Goal: Ask a question

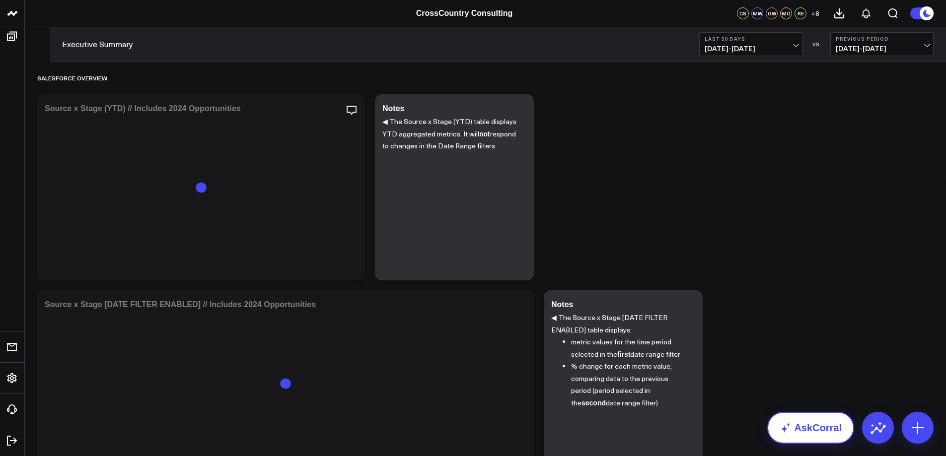
click at [827, 426] on link "AskCorral" at bounding box center [810, 428] width 87 height 32
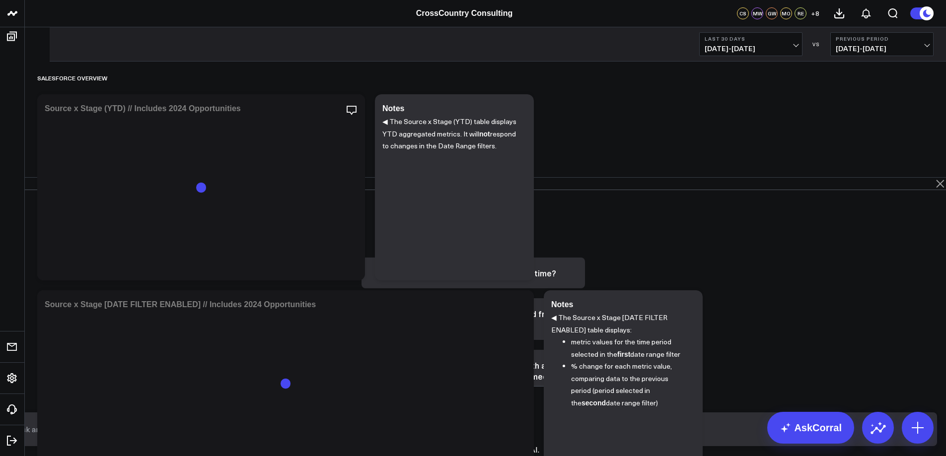
click at [539, 433] on input "text" at bounding box center [465, 430] width 902 height 18
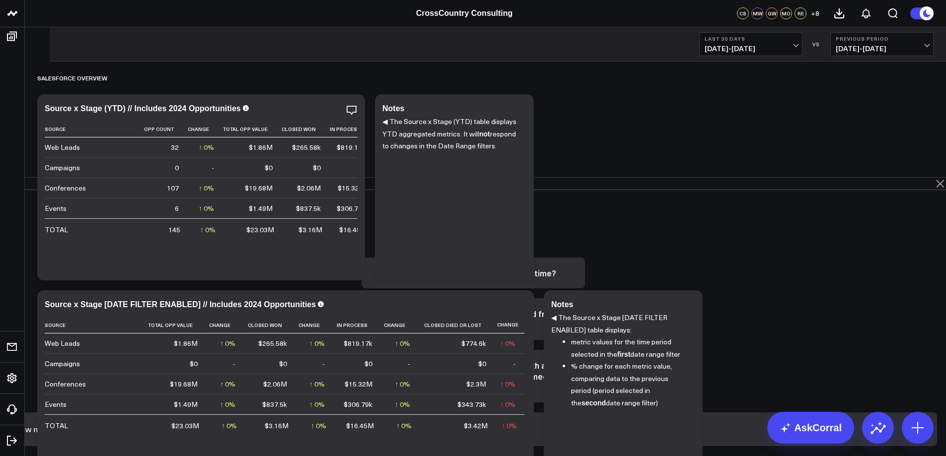
paste input "https://www.crosscountry-consulting.com/solution/transactions/sell-side-health-…"
type input "how much webpage views has this page had this year? https://www.crosscountry-co…"
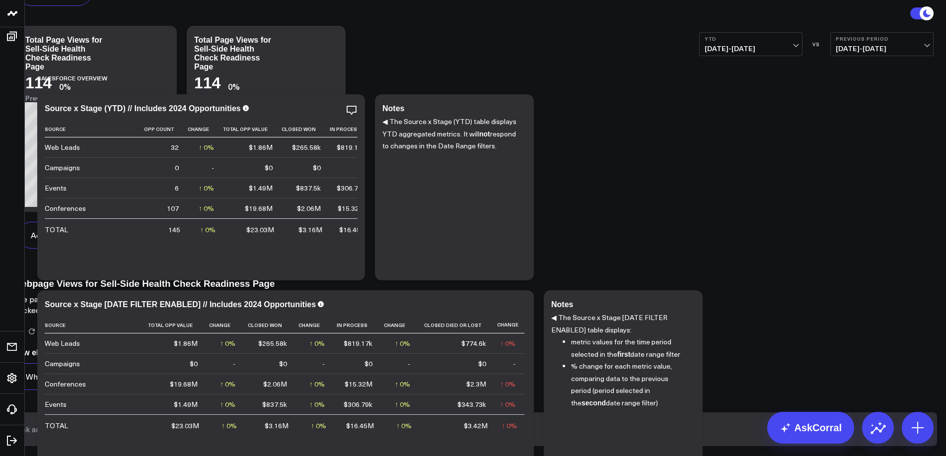
scroll to position [712, 0]
click at [550, 439] on input "text" at bounding box center [465, 430] width 902 height 18
paste input "https://www.crosscountry-consulting.com/solution/technology-enabled-transformat…"
type input "how much website traffic has this page had https://www.crosscountry-consulting.…"
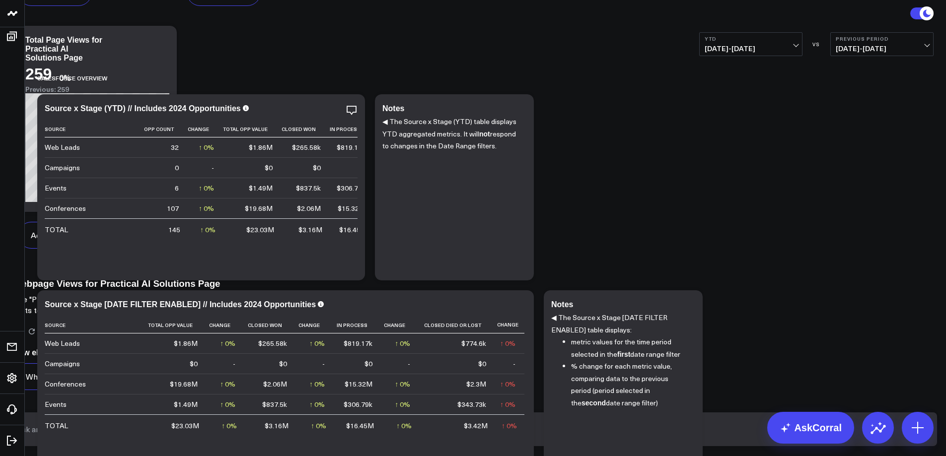
scroll to position [1617, 0]
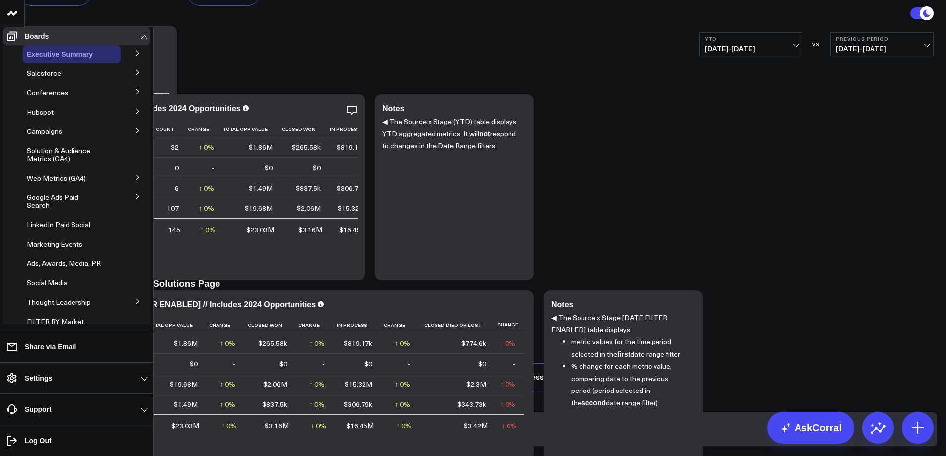
click at [66, 55] on div "Executive Summary" at bounding box center [72, 54] width 98 height 18
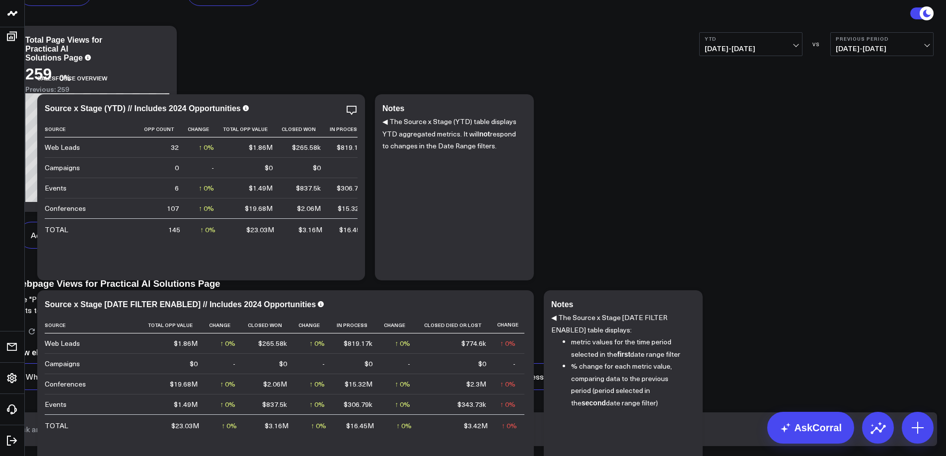
scroll to position [1314, 0]
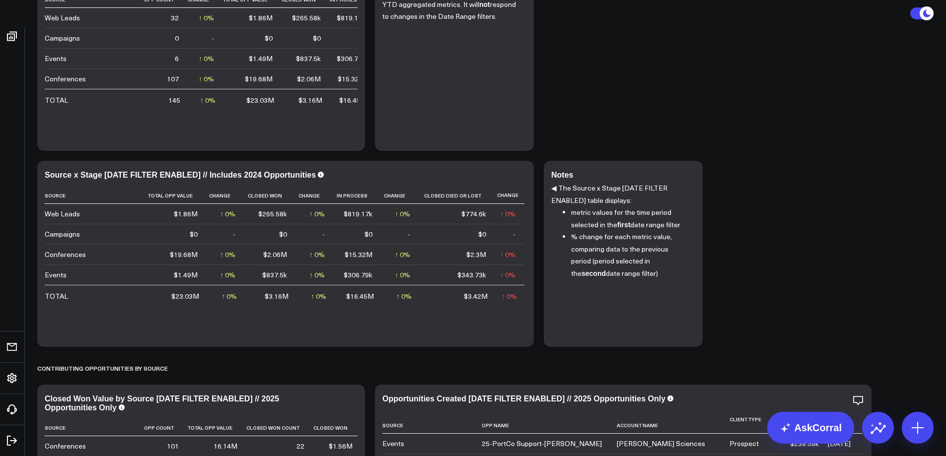
scroll to position [0, 0]
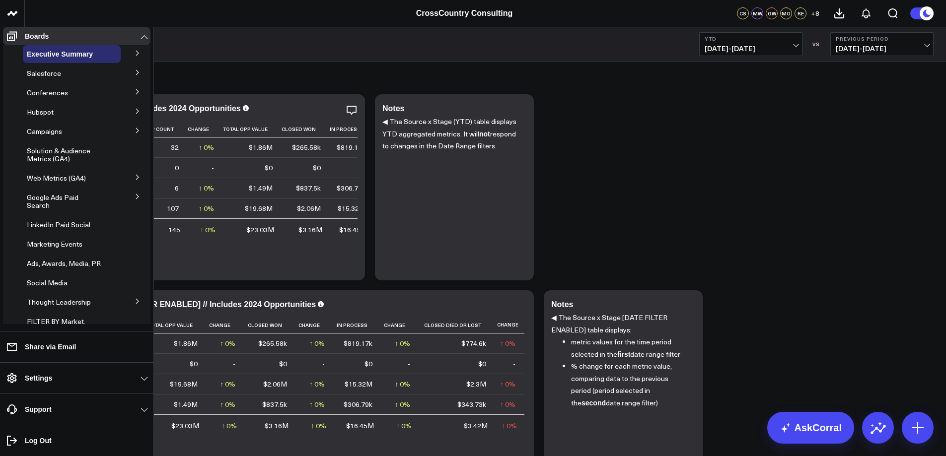
click at [135, 75] on icon at bounding box center [138, 73] width 6 height 6
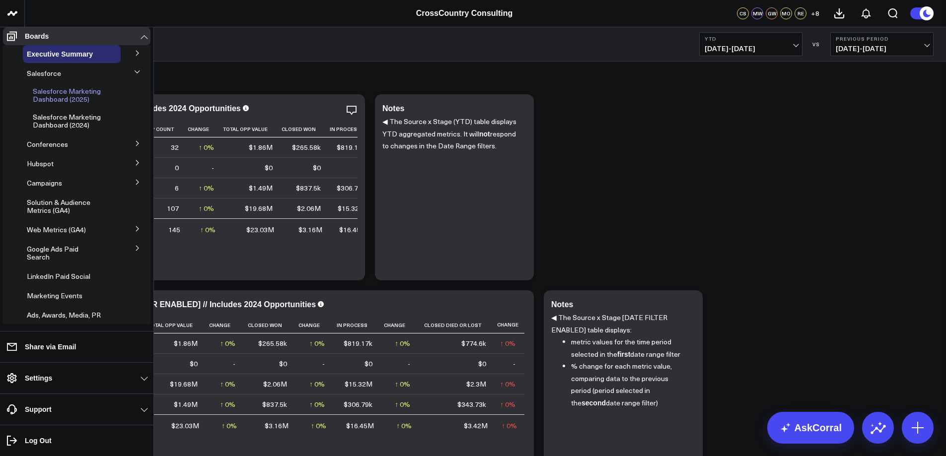
click at [84, 101] on span "Salesforce Marketing Dashboard (2025)" at bounding box center [67, 94] width 68 height 17
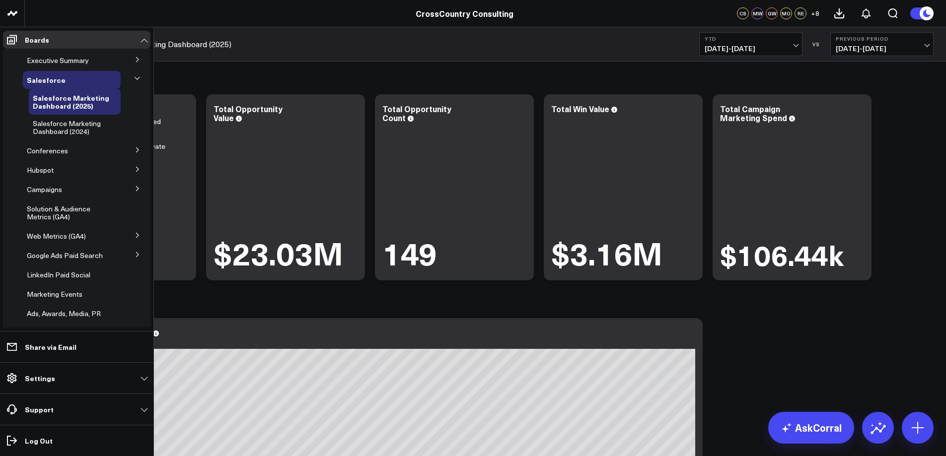
click at [129, 150] on button at bounding box center [138, 149] width 26 height 15
click at [61, 151] on span "Conferences" at bounding box center [47, 150] width 41 height 9
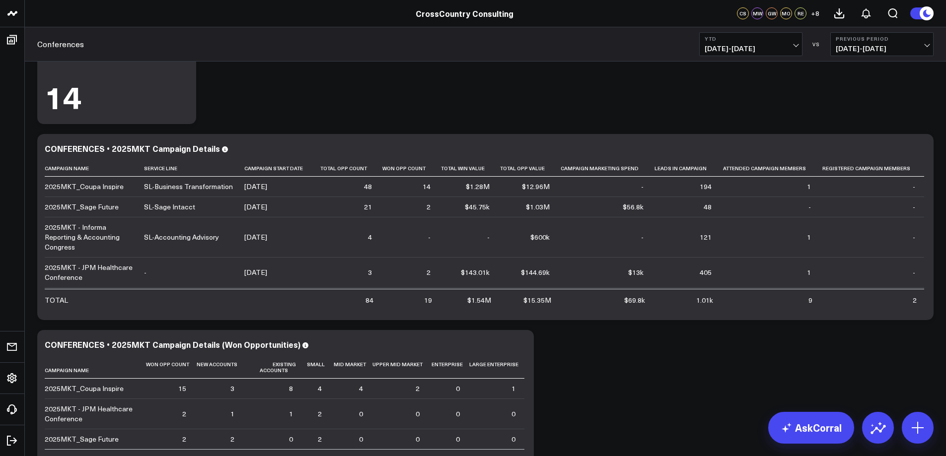
scroll to position [166, 0]
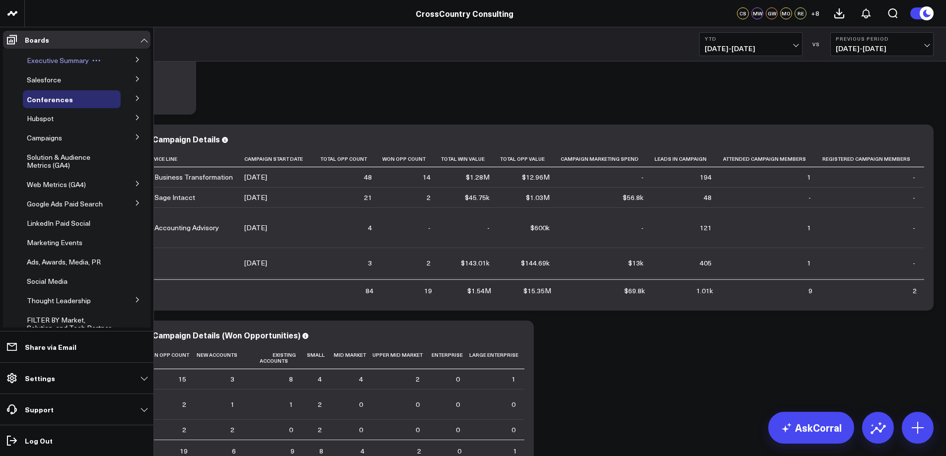
click at [82, 58] on span "Executive Summary" at bounding box center [58, 60] width 62 height 9
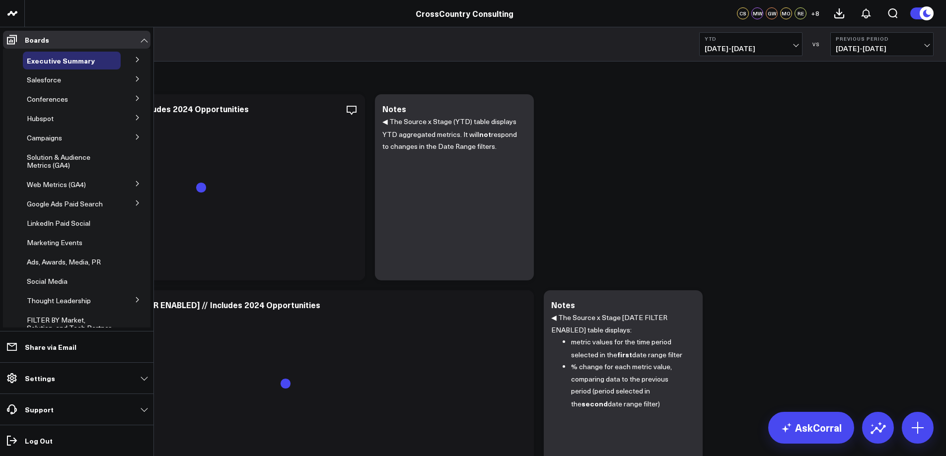
click at [135, 76] on icon at bounding box center [138, 79] width 6 height 6
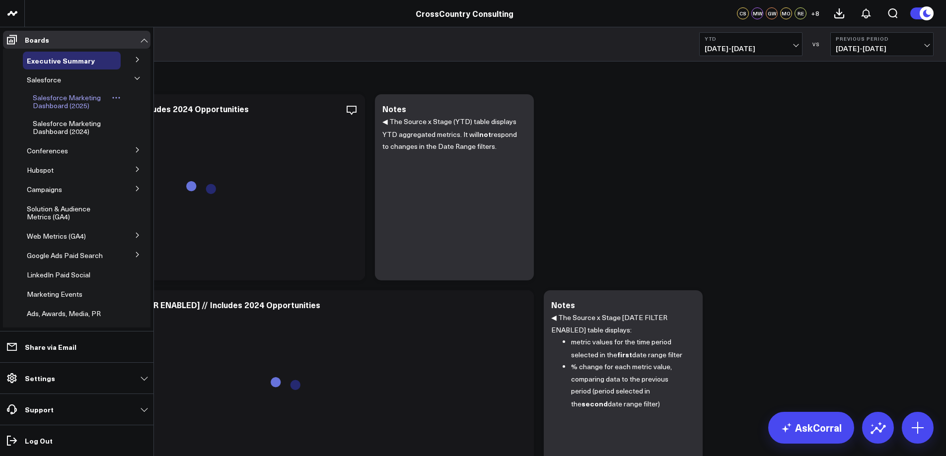
click at [80, 97] on span "Salesforce Marketing Dashboard (2025)" at bounding box center [67, 101] width 68 height 17
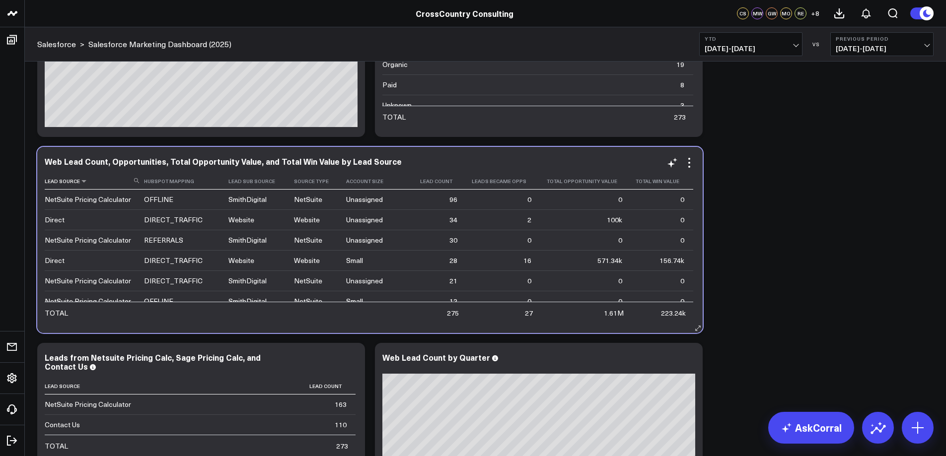
click at [80, 185] on th "Lead Source" at bounding box center [94, 181] width 99 height 16
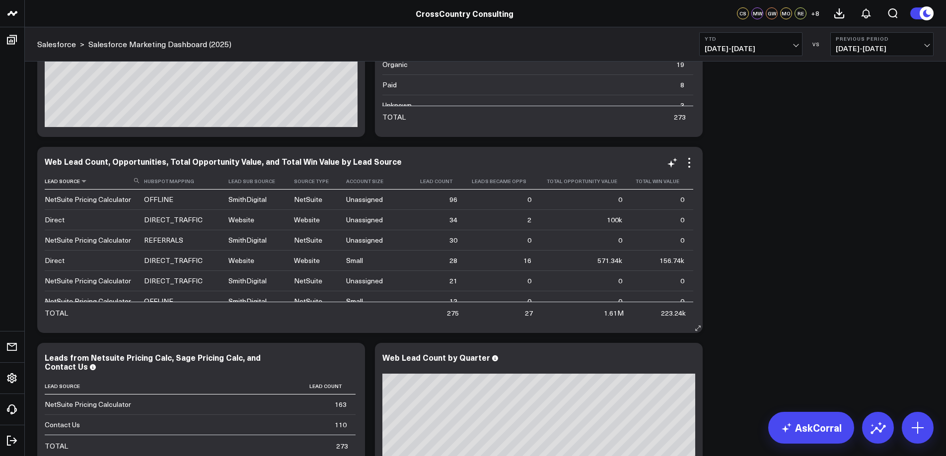
click at [83, 185] on th "Lead Source" at bounding box center [94, 181] width 99 height 16
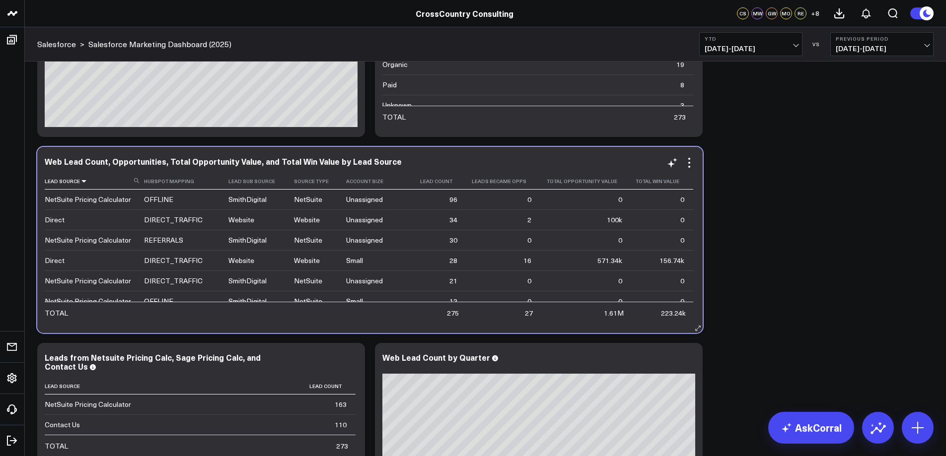
click at [81, 183] on icon at bounding box center [84, 181] width 8 height 6
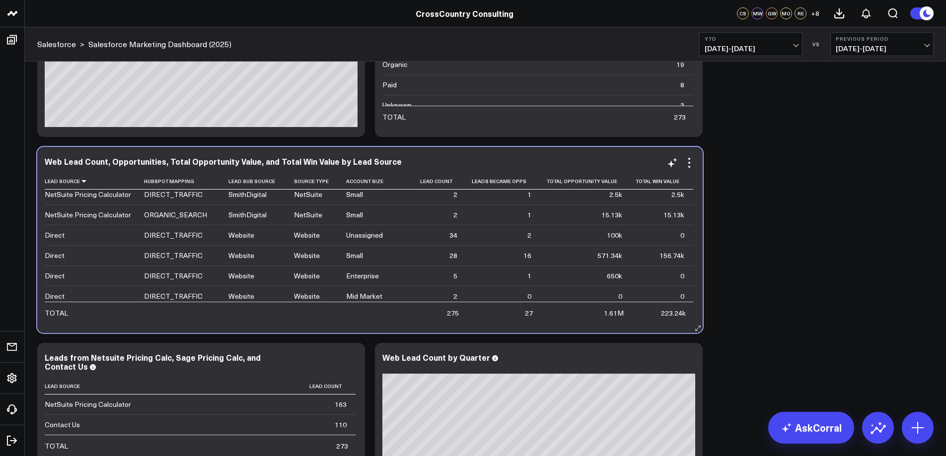
scroll to position [295, 0]
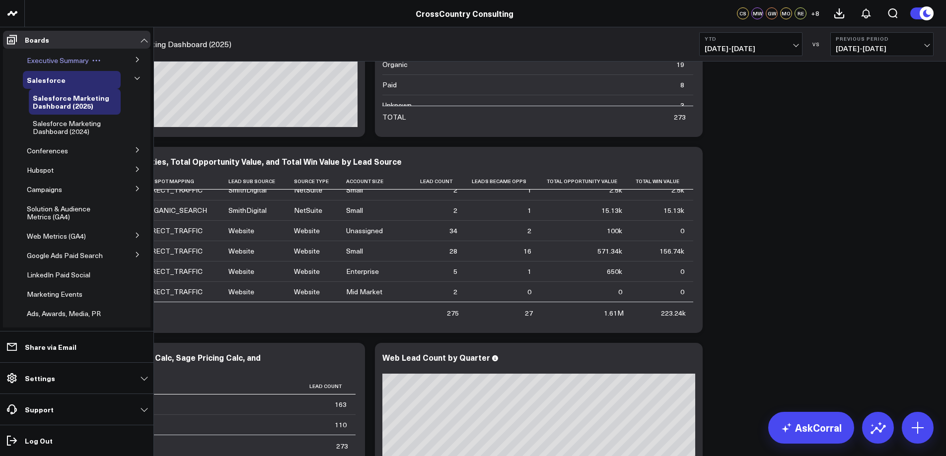
click at [42, 62] on span "Executive Summary" at bounding box center [58, 60] width 62 height 9
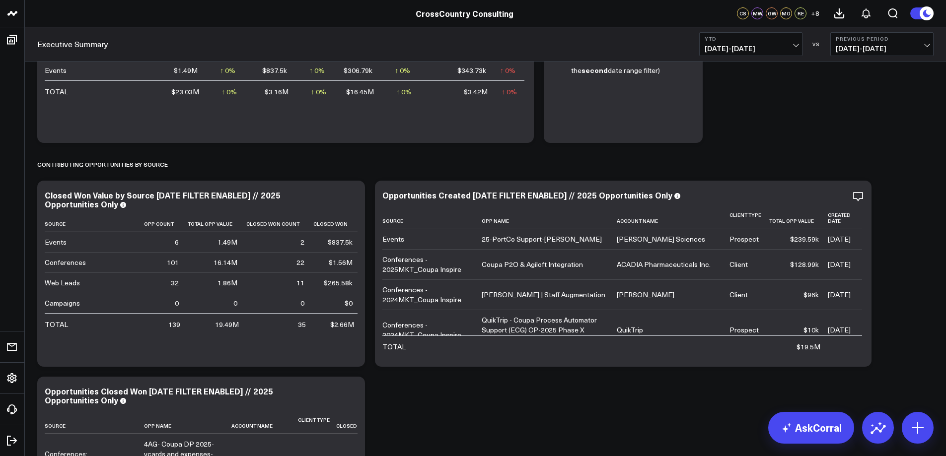
scroll to position [335, 0]
click at [783, 423] on icon at bounding box center [787, 428] width 12 height 12
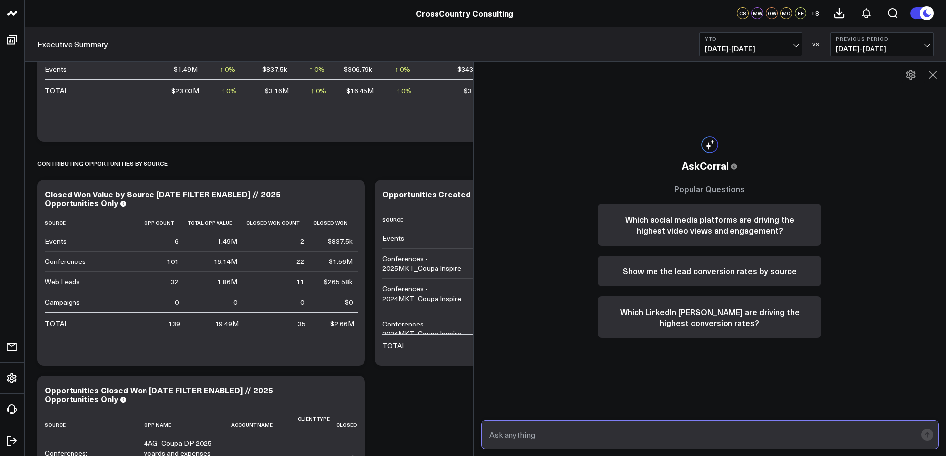
click at [618, 437] on input "text" at bounding box center [702, 435] width 430 height 18
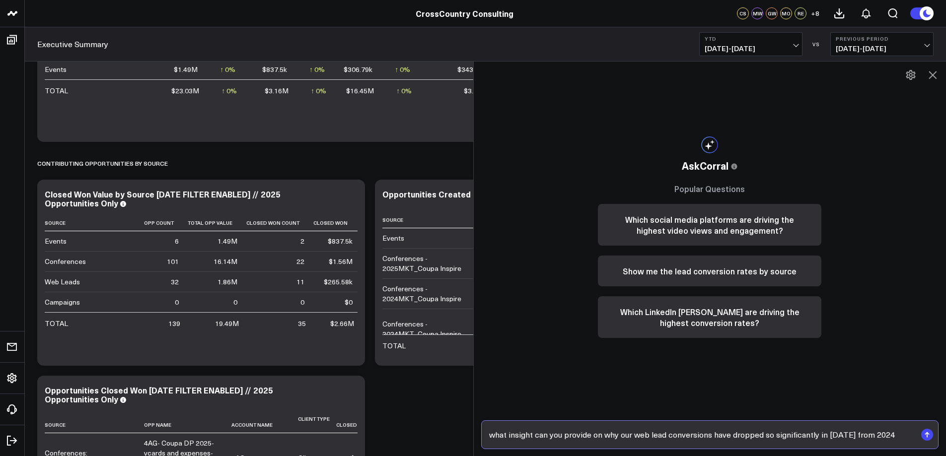
type input "what insight can you provide on why our web lead conversions have dropped so si…"
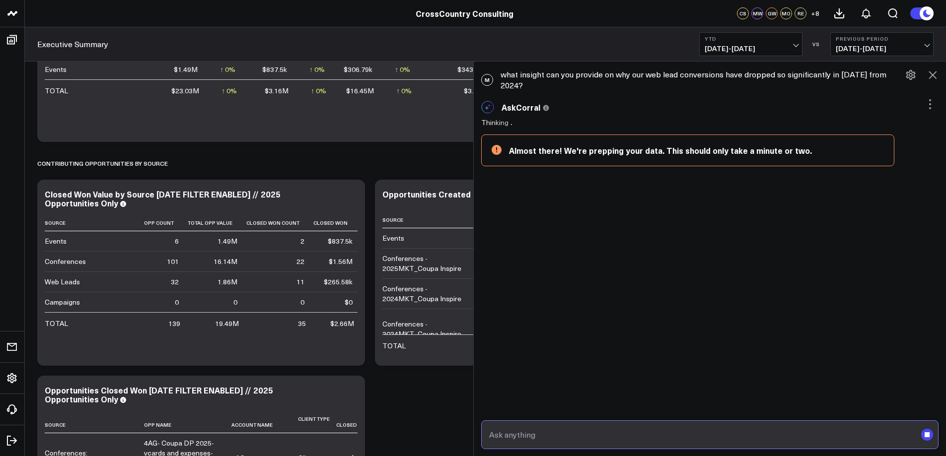
scroll to position [1, 0]
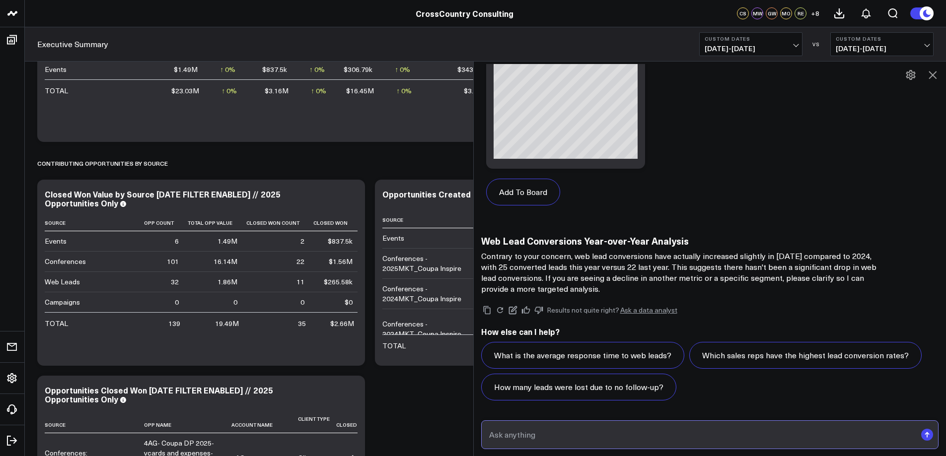
scroll to position [681, 0]
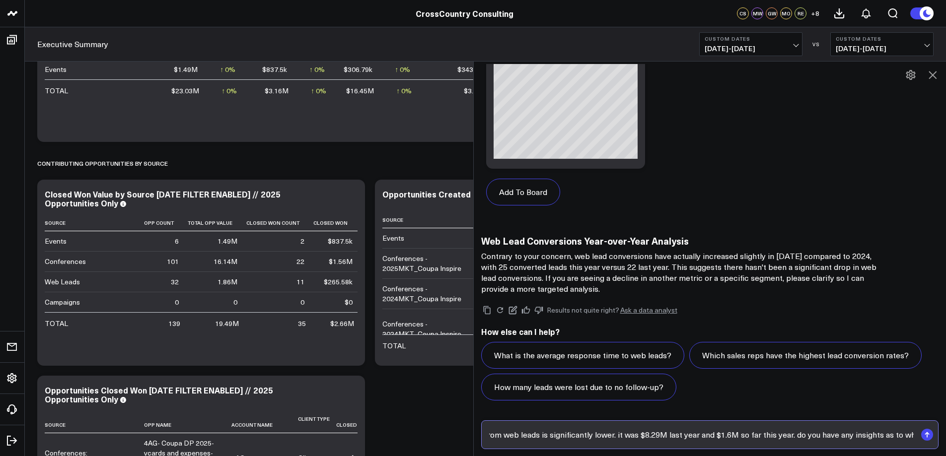
type input "the value associated with opportunities from web leads is significantly lower. …"
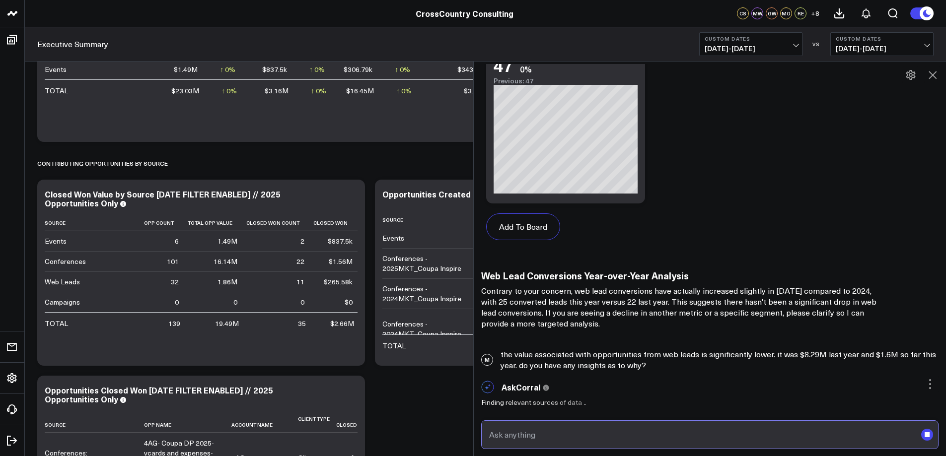
scroll to position [647, 0]
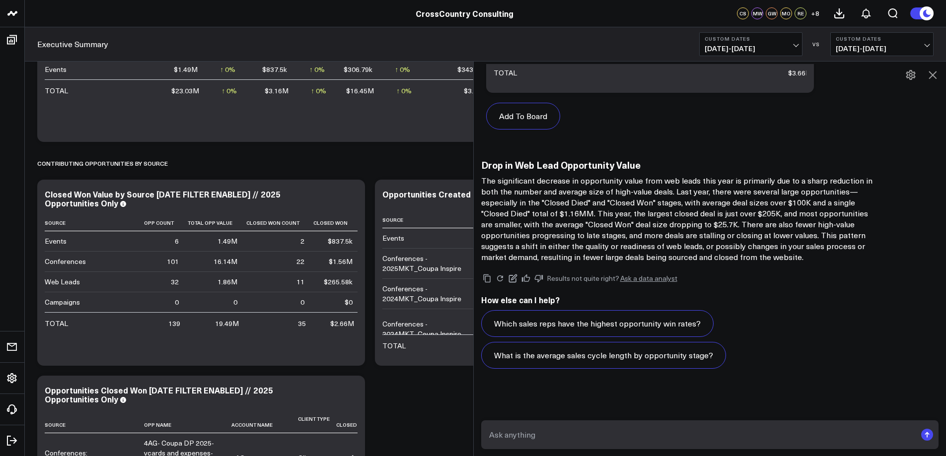
scroll to position [1441, 0]
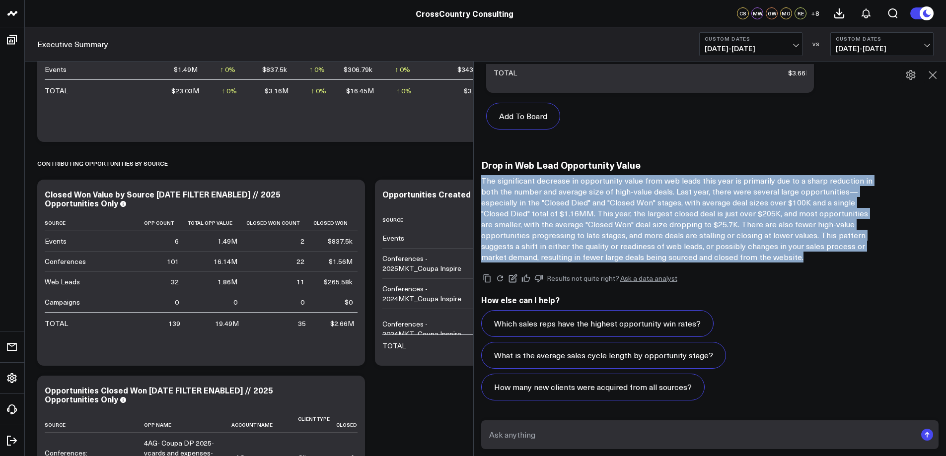
drag, startPoint x: 486, startPoint y: 180, endPoint x: 861, endPoint y: 260, distance: 383.4
click at [861, 260] on p "The significant decrease in opportunity value from web leads this year is prima…" at bounding box center [679, 218] width 397 height 87
click at [440, 159] on div "Contributing Opportunities by source" at bounding box center [485, 163] width 897 height 23
click at [932, 71] on icon at bounding box center [933, 75] width 12 height 12
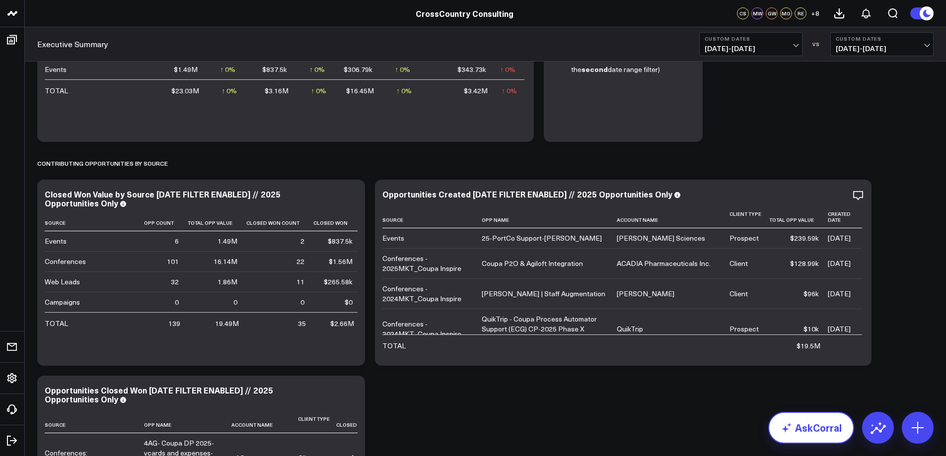
click at [811, 429] on link "AskCorral" at bounding box center [811, 428] width 86 height 32
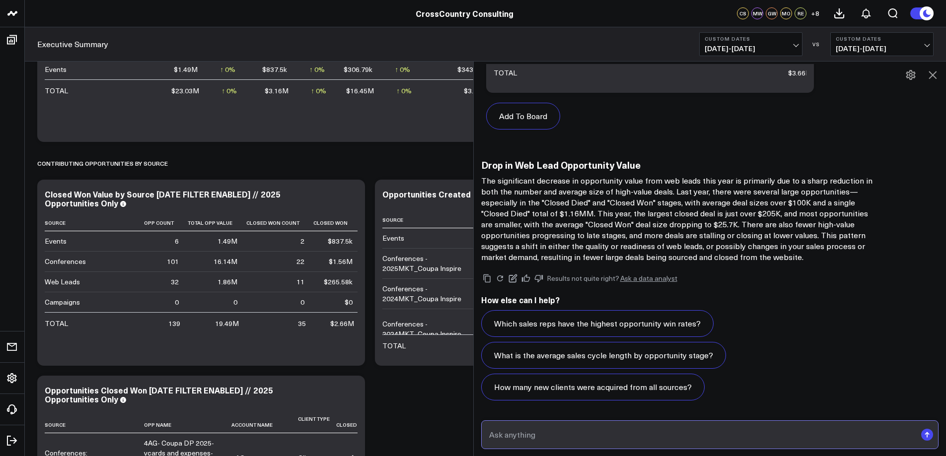
click at [623, 442] on input "text" at bounding box center [702, 435] width 430 height 18
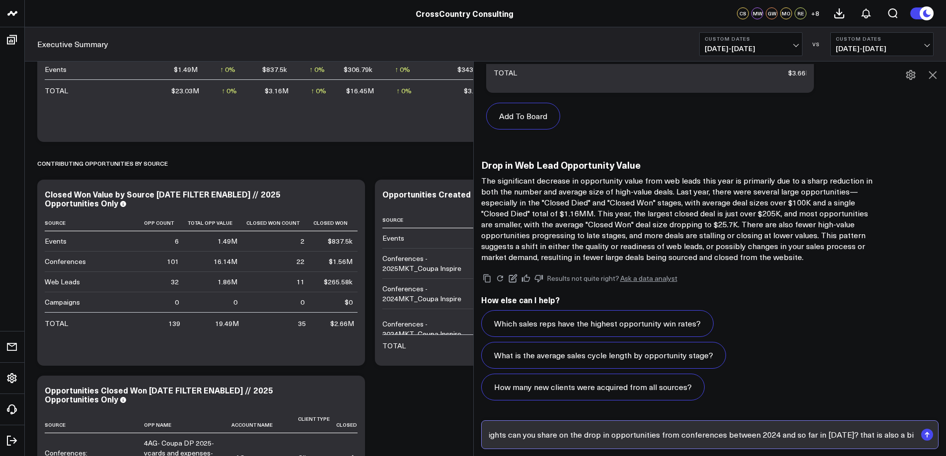
type input "what insights can you share on the drop in opportunities from conferences betwe…"
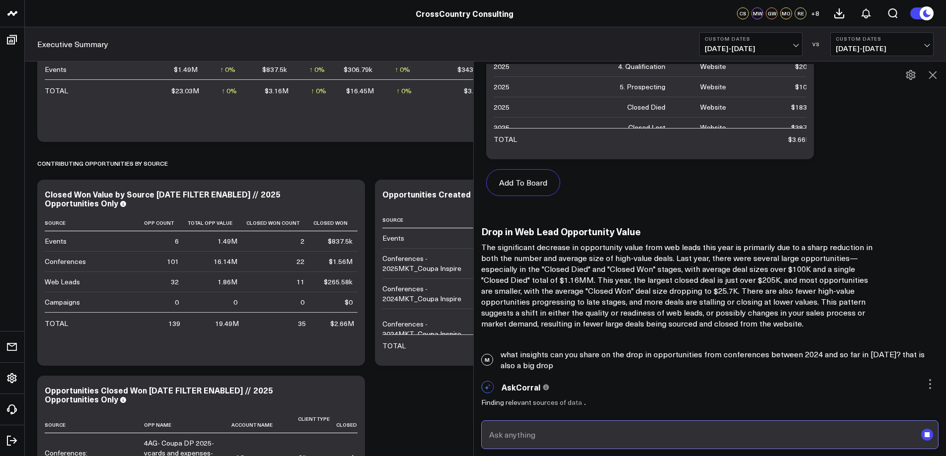
scroll to position [1375, 0]
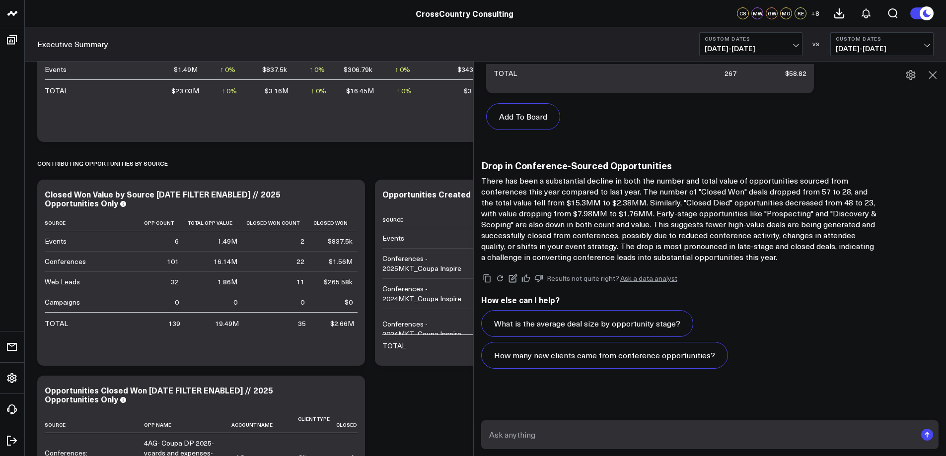
scroll to position [2186, 0]
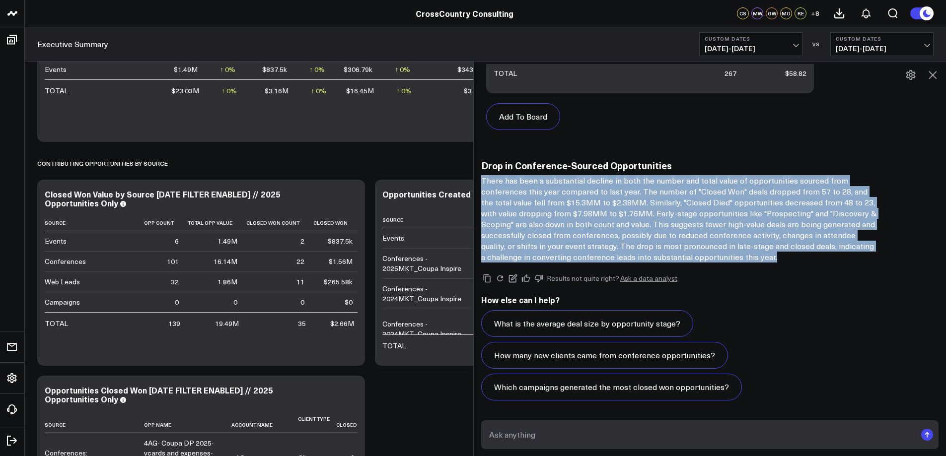
drag, startPoint x: 485, startPoint y: 179, endPoint x: 798, endPoint y: 260, distance: 323.2
click at [798, 260] on p "There has been a substantial decline in both the number and total value of oppo…" at bounding box center [679, 218] width 397 height 87
copy p "There has been a substantial decline in both the number and total value of oppo…"
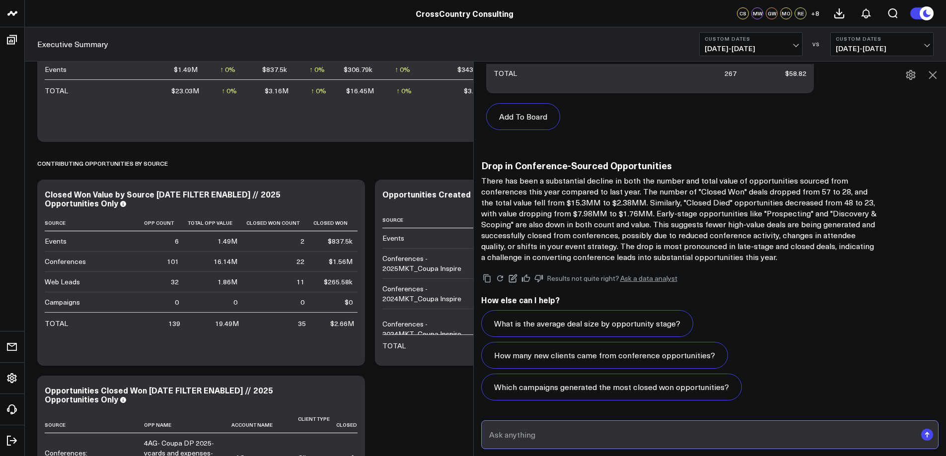
click at [564, 433] on input "text" at bounding box center [702, 435] width 430 height 18
type input "what trends do you see across the two categories (web leads, conferences)?"
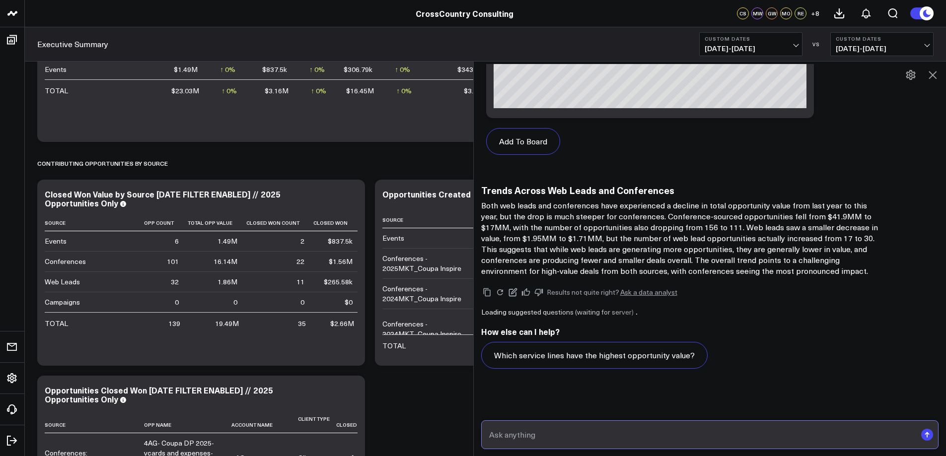
scroll to position [3122, 0]
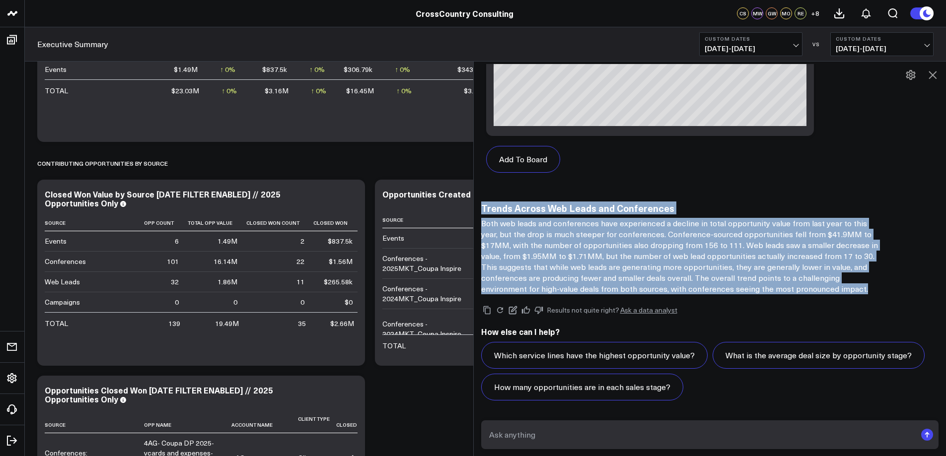
drag, startPoint x: 486, startPoint y: 208, endPoint x: 872, endPoint y: 290, distance: 394.4
click at [872, 290] on div "Trends Across Web Leads and Conferences Both web leads and conferences have exp…" at bounding box center [679, 249] width 397 height 92
copy div "Trends Across Web Leads and Conferences Both web leads and conferences have exp…"
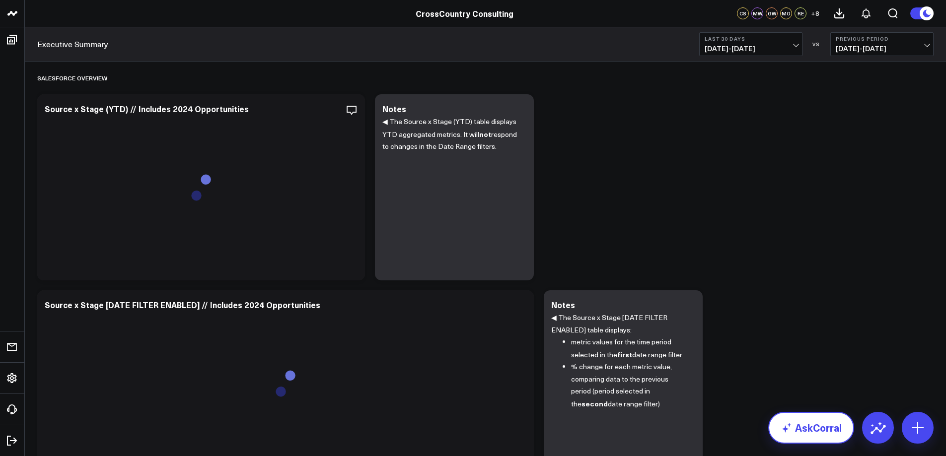
click at [827, 422] on link "AskCorral" at bounding box center [811, 428] width 86 height 32
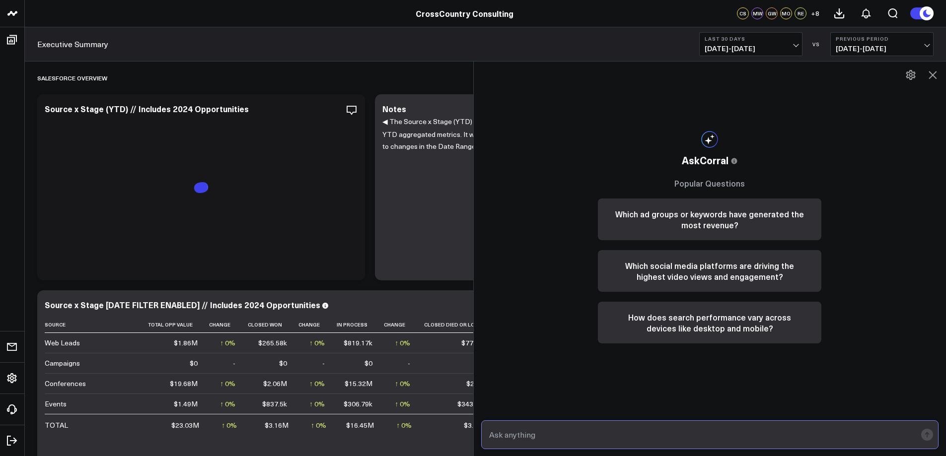
click at [564, 438] on input "text" at bounding box center [702, 435] width 430 height 18
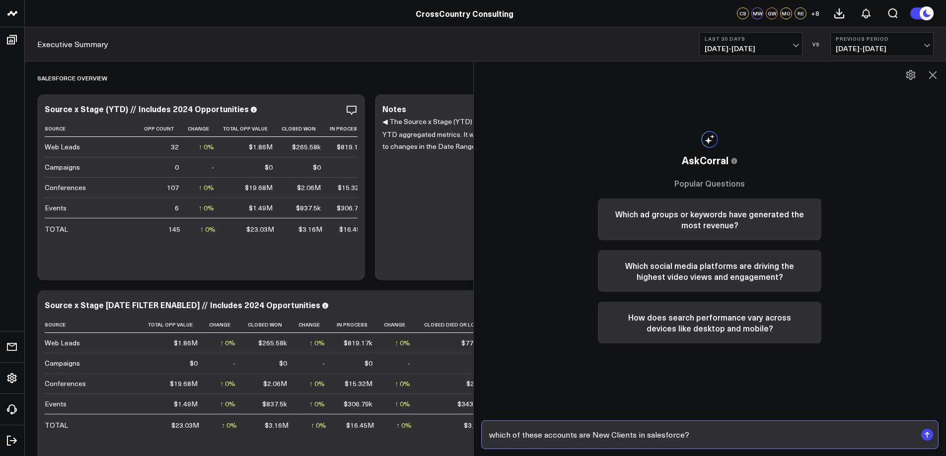
paste input "Atlantic Union Bank ACA Group Afiniti AI Limited Argyle (Accounting, Audit and …"
type input "which of these accounts are New Clients in salesforce? Atlantic Union Bank ACA …"
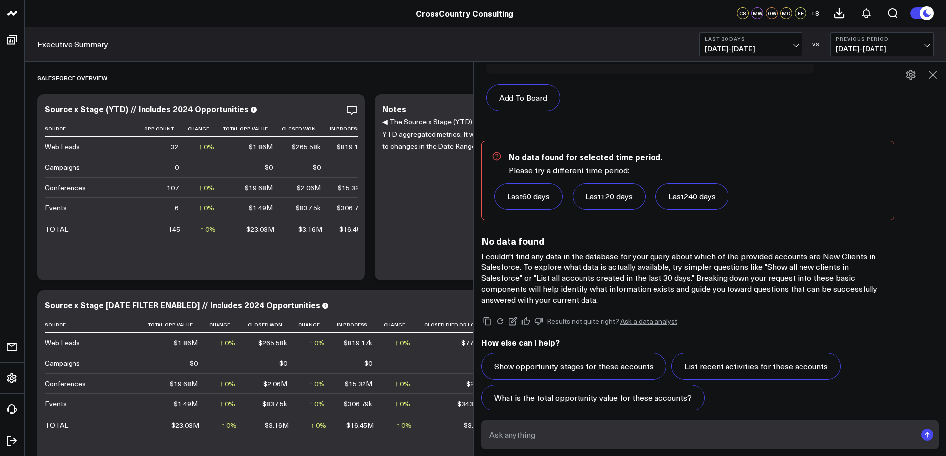
scroll to position [1027, 0]
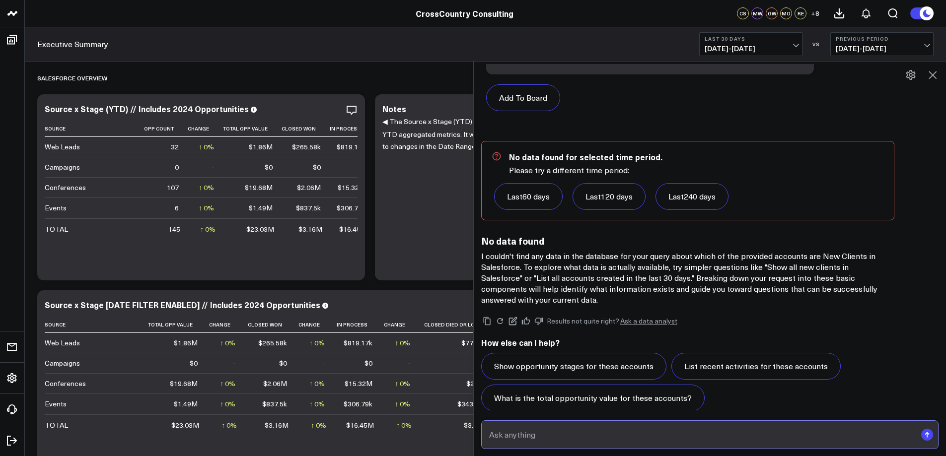
click at [526, 437] on input "text" at bounding box center [702, 435] width 430 height 18
